Goal: Find specific page/section: Find specific page/section

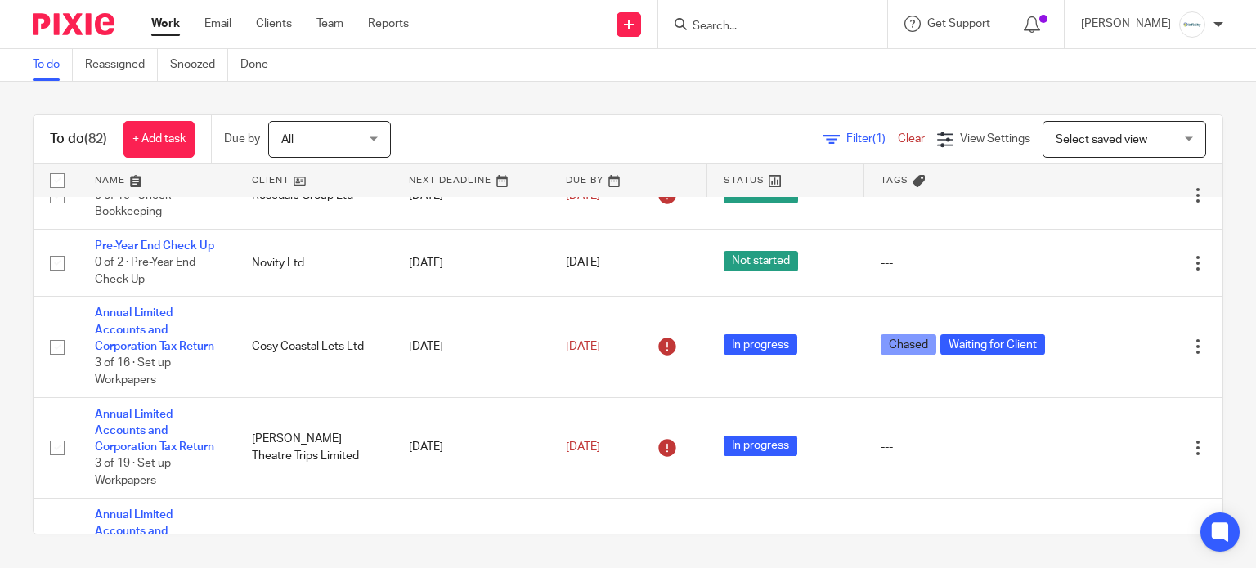
scroll to position [3110, 0]
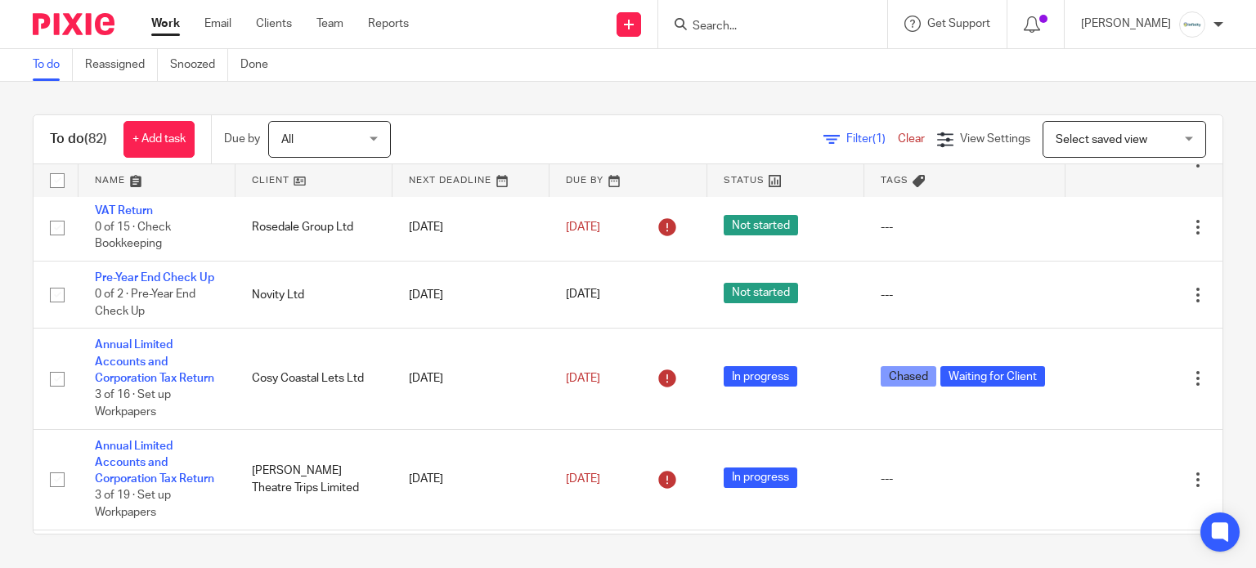
click at [838, 30] on input "Search" at bounding box center [764, 27] width 147 height 15
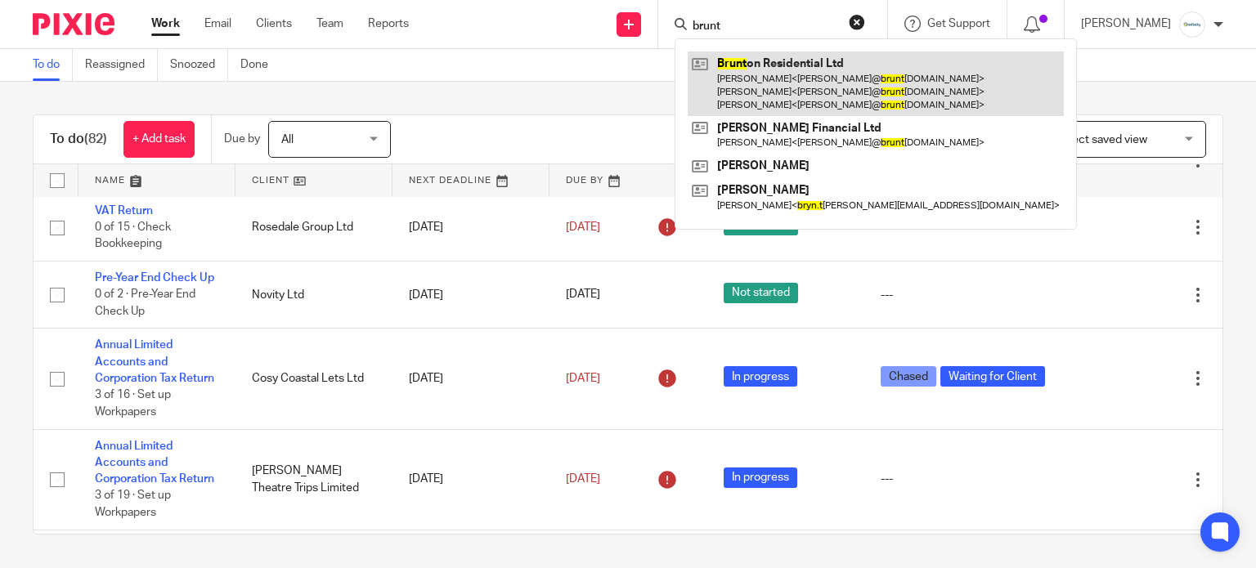
type input "brunt"
click at [864, 72] on link at bounding box center [876, 84] width 376 height 65
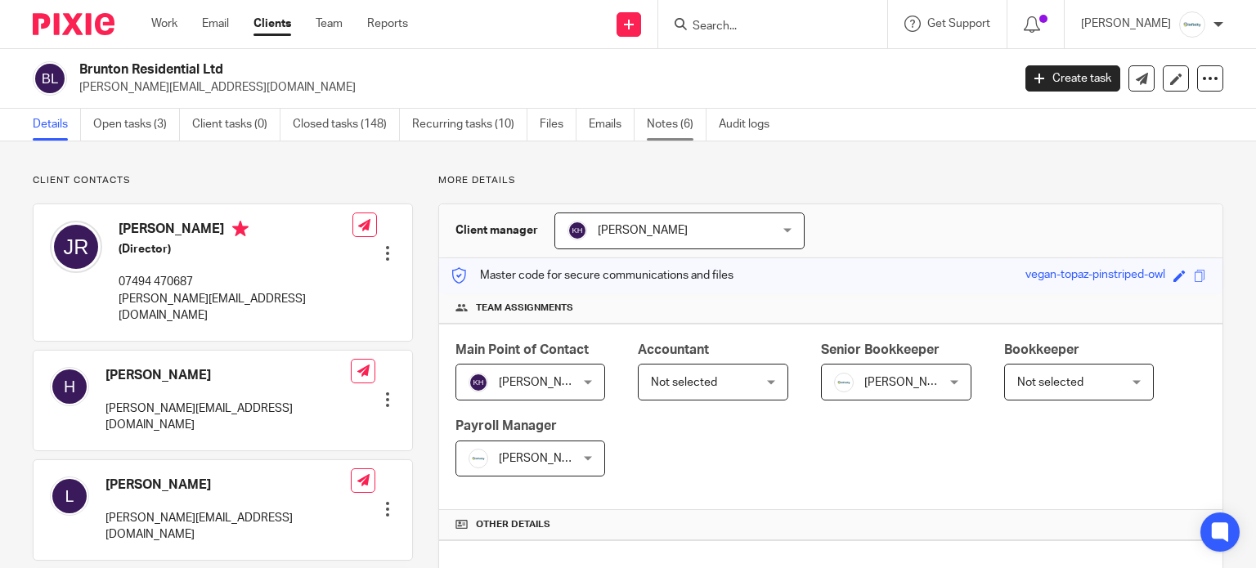
click at [658, 123] on link "Notes (6)" at bounding box center [677, 125] width 60 height 32
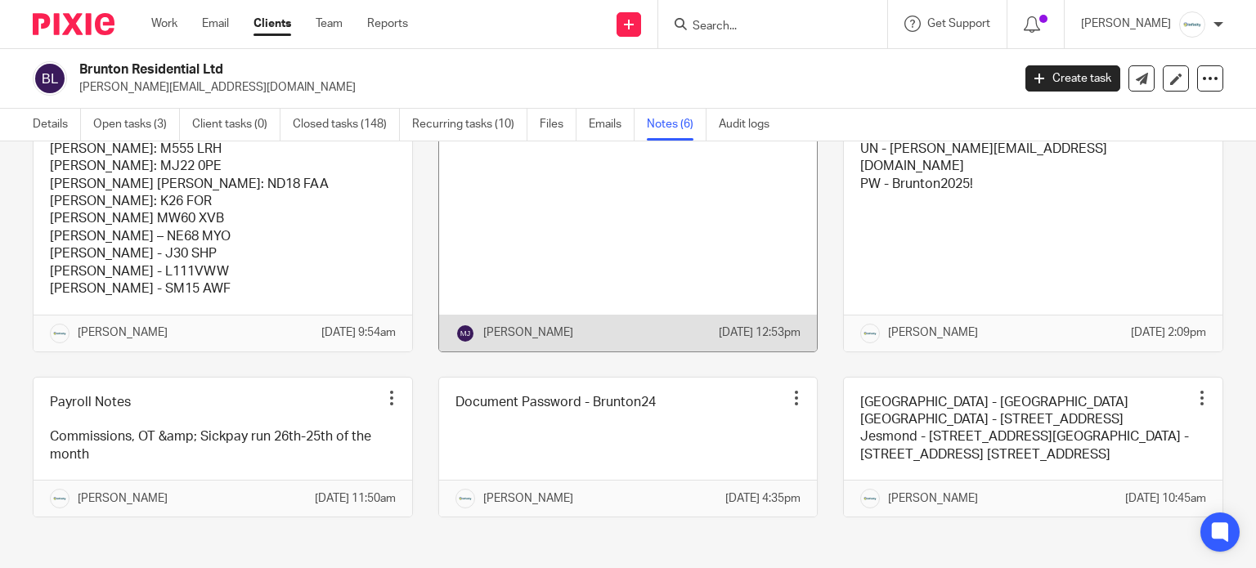
scroll to position [205, 0]
